Goal: Information Seeking & Learning: Learn about a topic

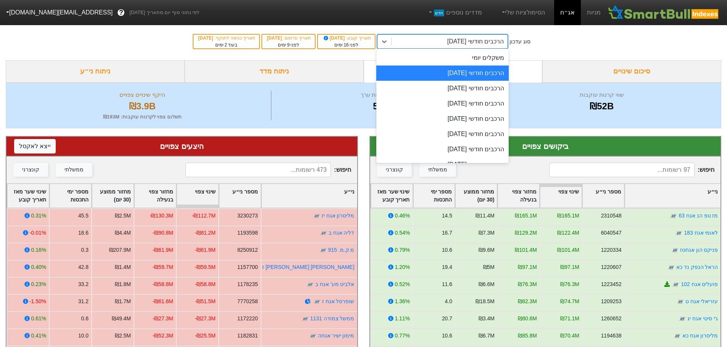
click at [463, 39] on div "הרכבים חודשי [DATE]" at bounding box center [475, 41] width 56 height 9
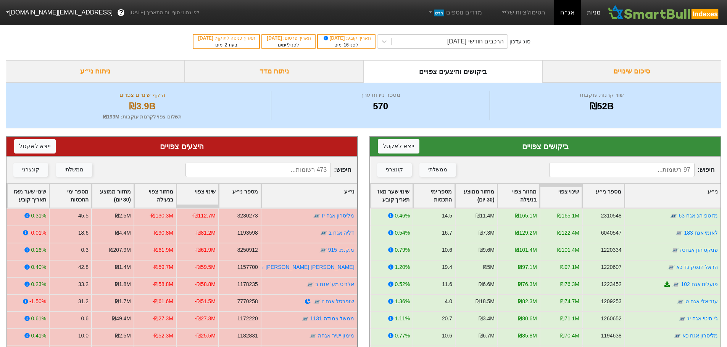
click at [595, 14] on link "מניות" at bounding box center [594, 12] width 26 height 25
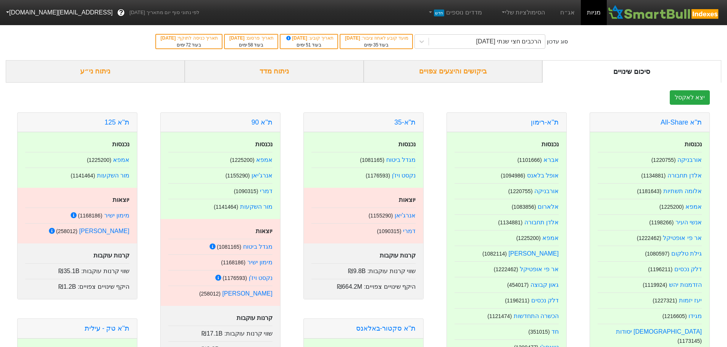
click at [432, 68] on div "ביקושים והיצעים צפויים" at bounding box center [452, 71] width 179 height 23
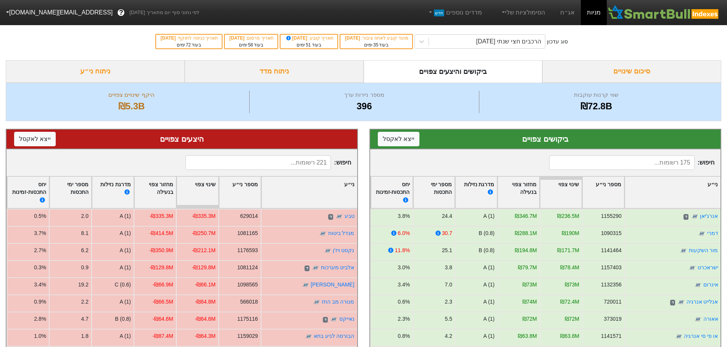
click at [624, 167] on input at bounding box center [621, 163] width 145 height 14
type input "j"
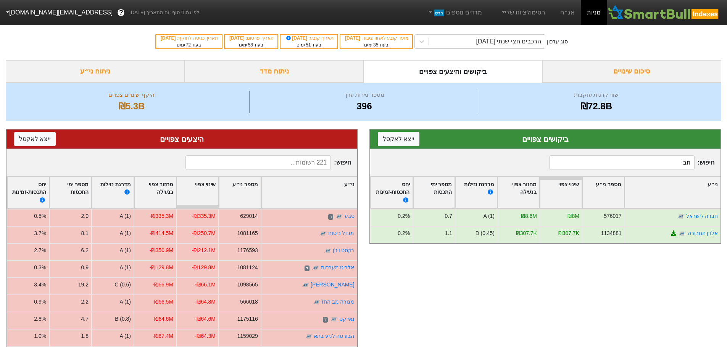
type input "ח"
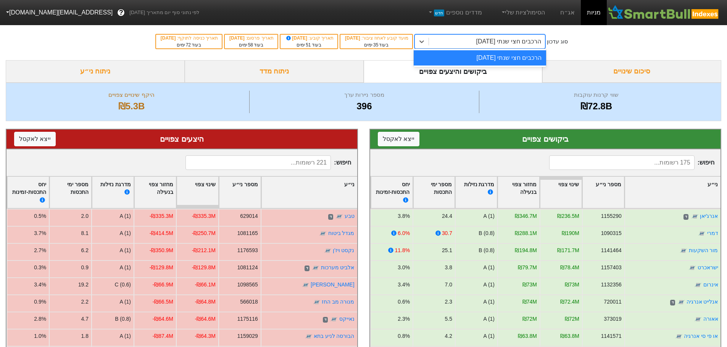
click at [535, 46] on div "הרכבים חצי שנתי [DATE]" at bounding box center [508, 41] width 65 height 9
click at [594, 12] on link "מניות" at bounding box center [594, 12] width 26 height 25
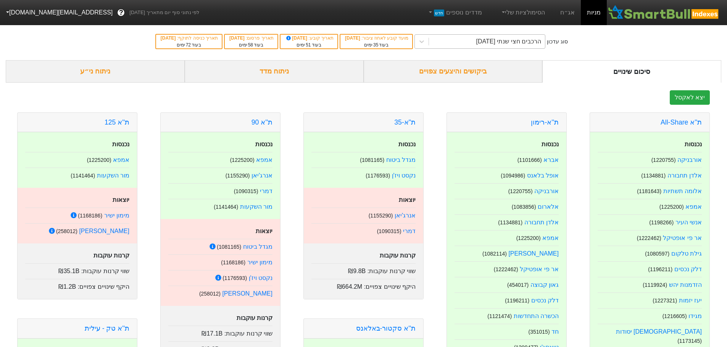
click at [520, 43] on div "הרכבים חצי שנתי [DATE]" at bounding box center [508, 41] width 65 height 9
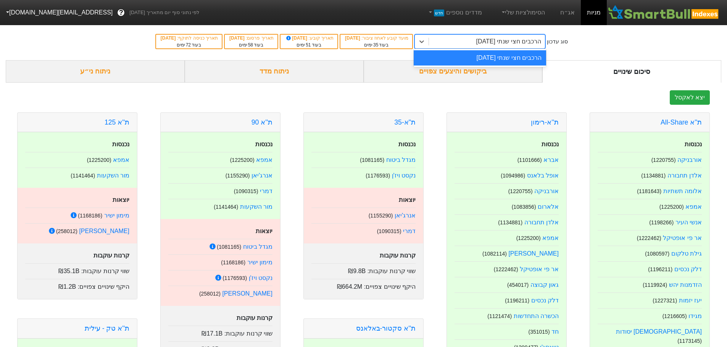
click at [518, 60] on div "הרכבים חצי שנתי [DATE]" at bounding box center [479, 57] width 132 height 15
click at [480, 74] on div "ביקושים והיצעים צפויים" at bounding box center [452, 71] width 179 height 23
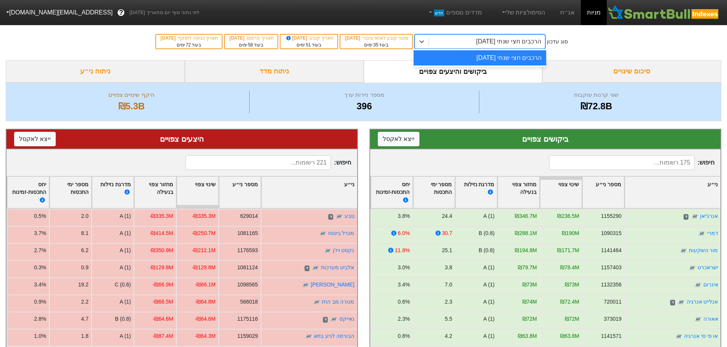
click at [502, 40] on div "הרכבים חצי שנתי [DATE]" at bounding box center [508, 41] width 65 height 9
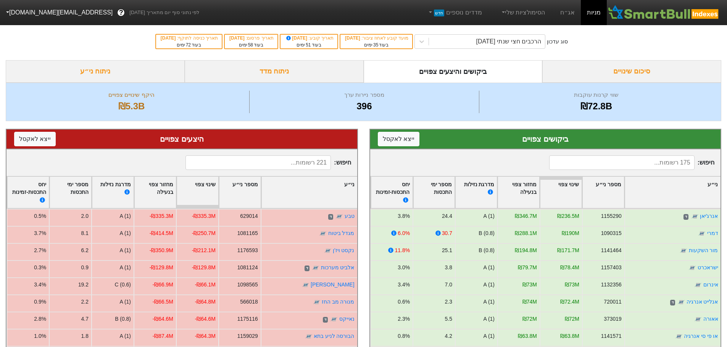
click at [597, 13] on link "מניות" at bounding box center [594, 12] width 26 height 25
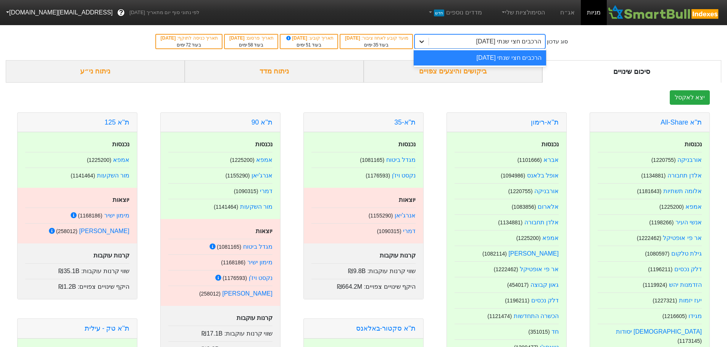
click at [425, 40] on icon at bounding box center [422, 42] width 8 height 8
click at [425, 43] on icon at bounding box center [422, 42] width 8 height 8
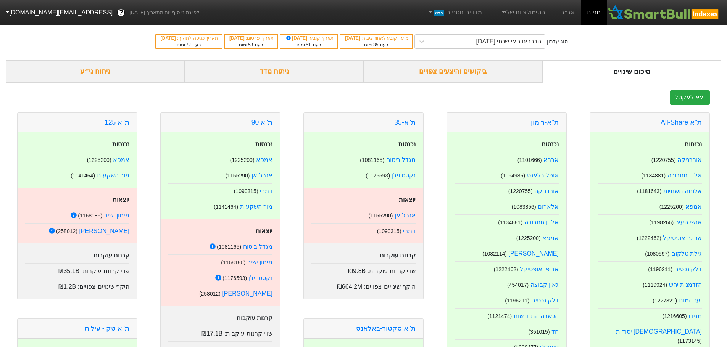
click at [290, 72] on div "ניתוח מדד" at bounding box center [274, 71] width 179 height 23
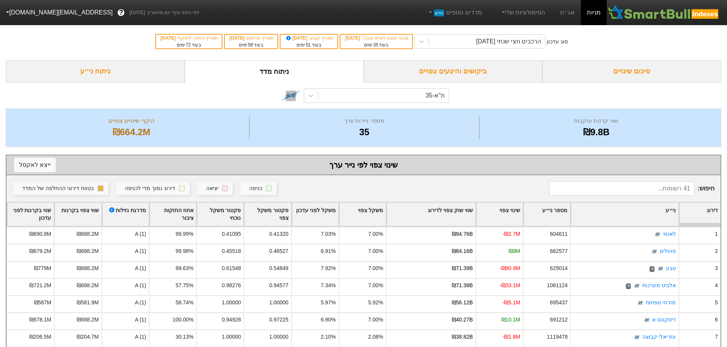
click at [480, 69] on div "ביקושים והיצעים צפויים" at bounding box center [452, 71] width 179 height 23
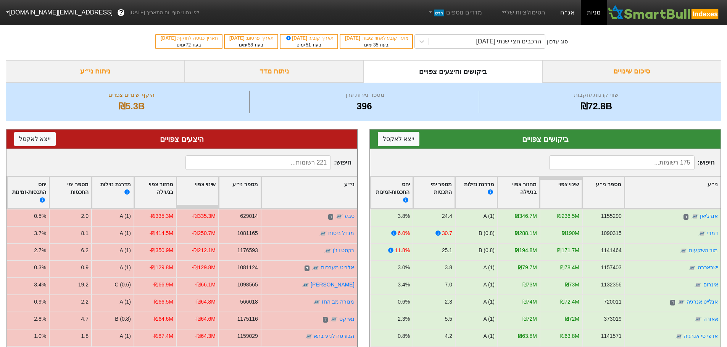
click at [574, 13] on link "אג״ח" at bounding box center [567, 12] width 27 height 25
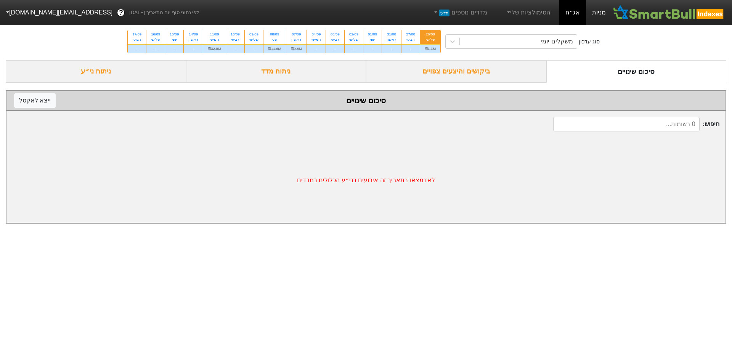
click at [598, 11] on link "מניות" at bounding box center [599, 12] width 26 height 25
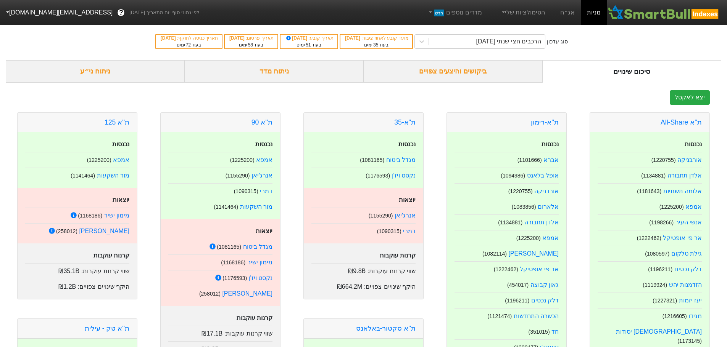
click at [453, 73] on div "ביקושים והיצעים צפויים" at bounding box center [452, 71] width 179 height 23
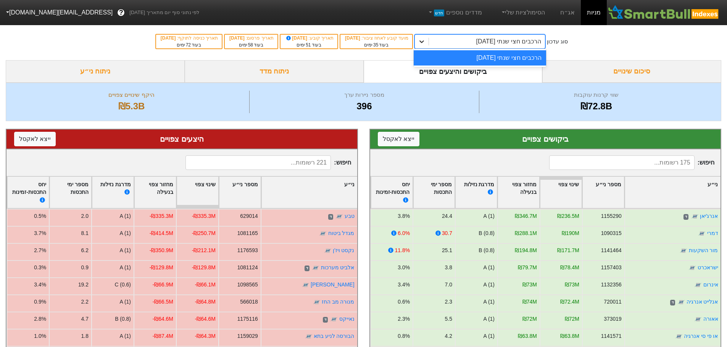
click at [425, 44] on icon at bounding box center [422, 42] width 8 height 8
click at [508, 57] on div "הרכבים חצי שנתי [DATE]" at bounding box center [479, 57] width 132 height 15
